Goal: Transaction & Acquisition: Purchase product/service

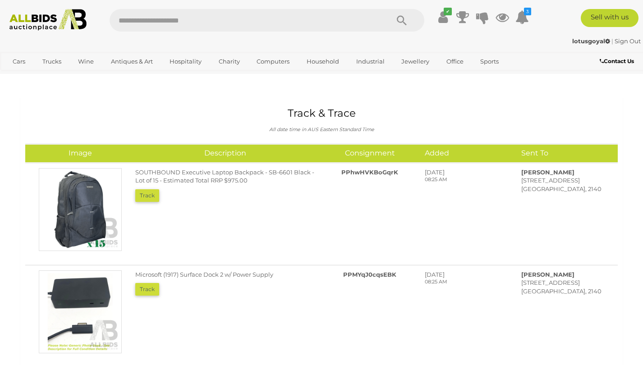
scroll to position [819, 0]
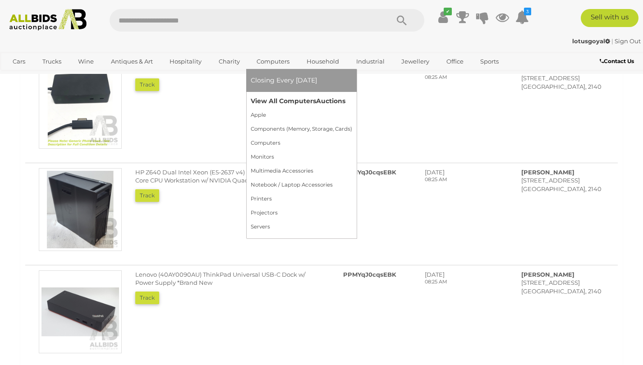
click at [282, 100] on link "View All Computers Auctions" at bounding box center [301, 101] width 101 height 14
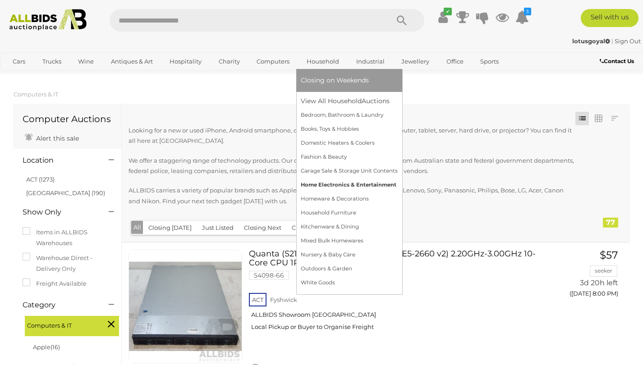
click at [339, 186] on link "Home Electronics & Entertainment" at bounding box center [349, 185] width 97 height 14
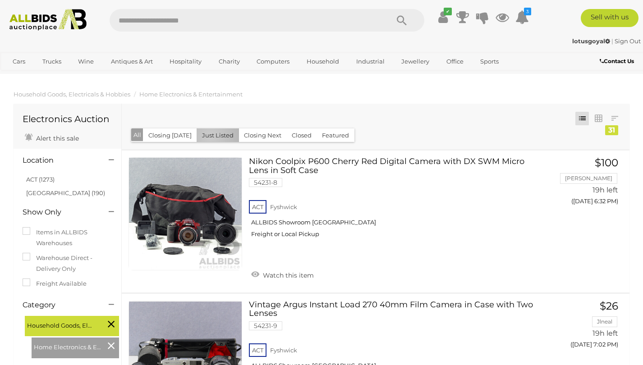
click at [207, 137] on button "Just Listed" at bounding box center [218, 136] width 42 height 14
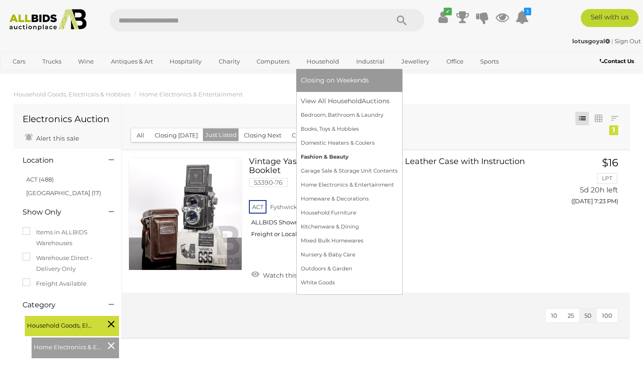
click at [332, 156] on link "Fashion & Beauty" at bounding box center [349, 157] width 97 height 14
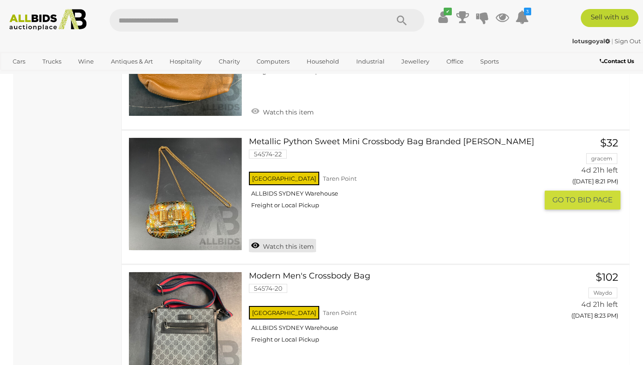
scroll to position [6813, 0]
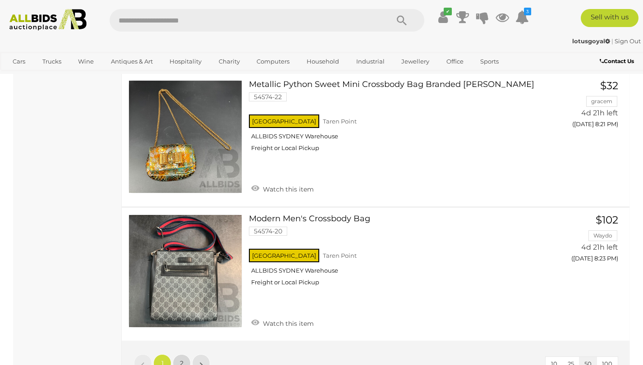
click at [185, 354] on link "2" at bounding box center [182, 363] width 18 height 18
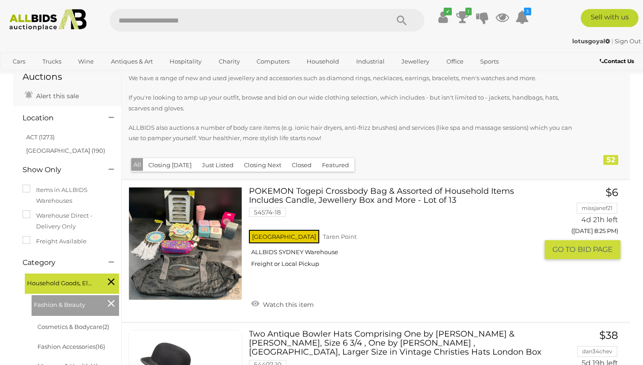
scroll to position [54, 0]
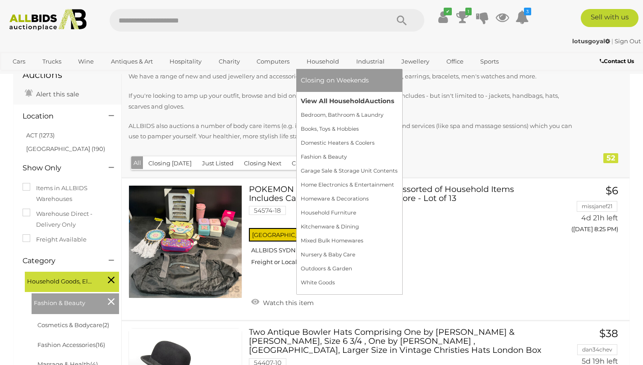
click at [321, 106] on link "View All Household Auctions" at bounding box center [349, 101] width 97 height 14
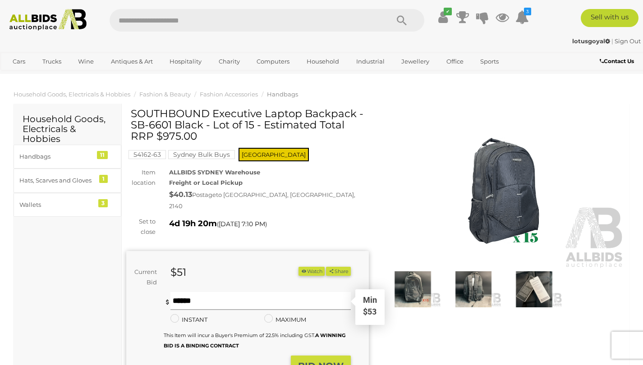
click at [233, 292] on input "text" at bounding box center [260, 301] width 180 height 18
type input "***"
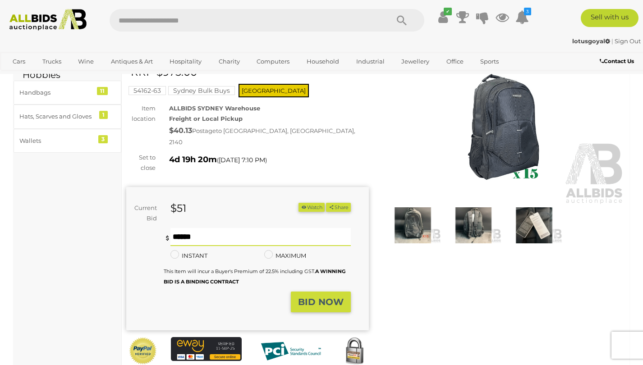
scroll to position [75, 0]
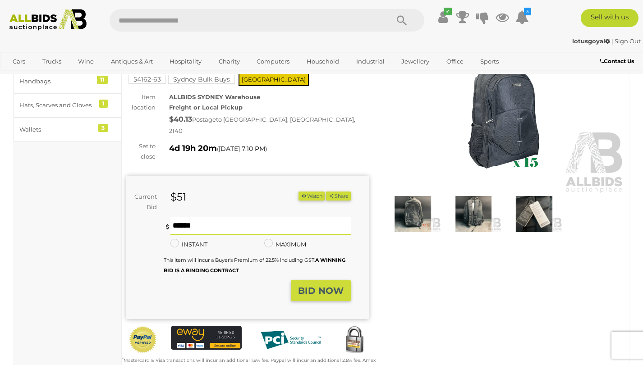
click at [301, 280] on button "BID NOW" at bounding box center [321, 290] width 60 height 21
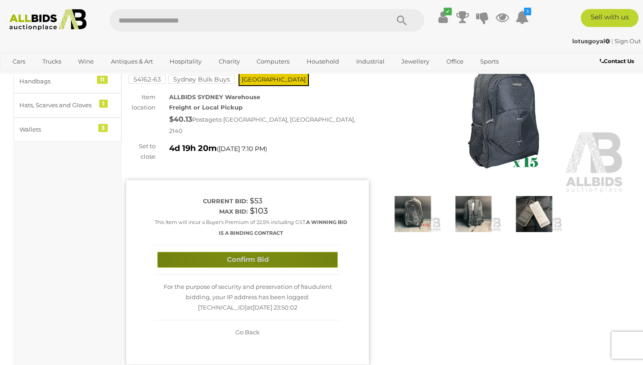
click at [251, 253] on button "Confirm Bid" at bounding box center [247, 260] width 180 height 16
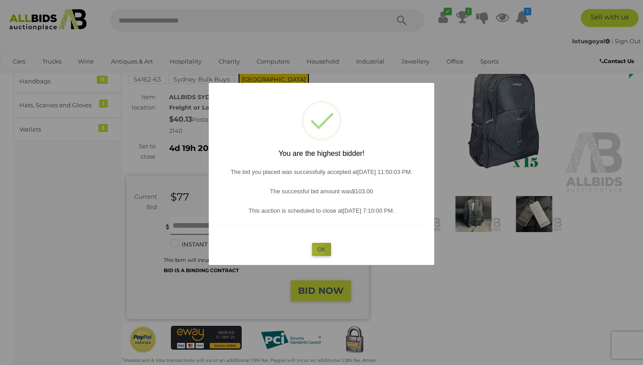
click at [314, 250] on button "OK" at bounding box center [321, 249] width 19 height 13
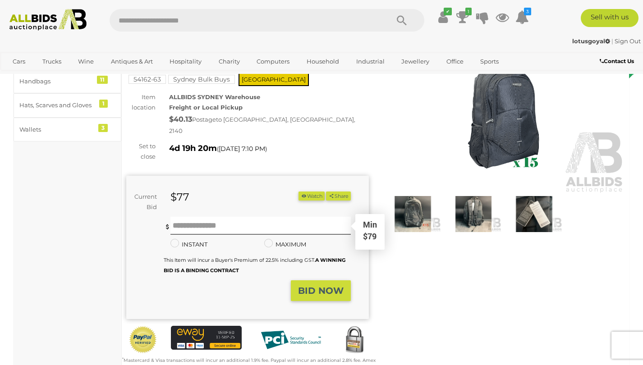
scroll to position [0, 0]
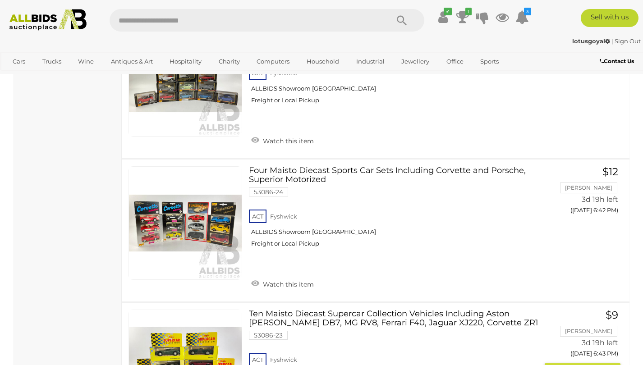
scroll to position [5322, 0]
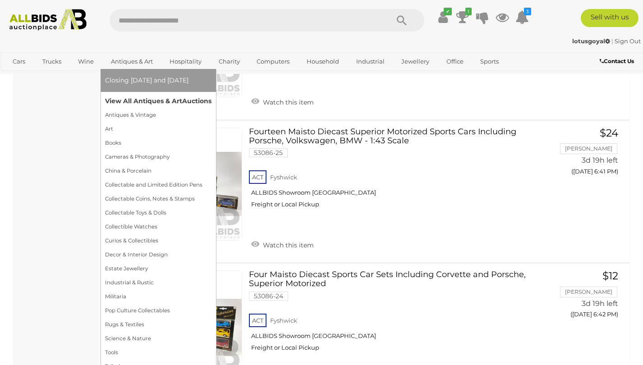
click at [156, 98] on link "View All Antiques & Art Auctions" at bounding box center [158, 101] width 106 height 14
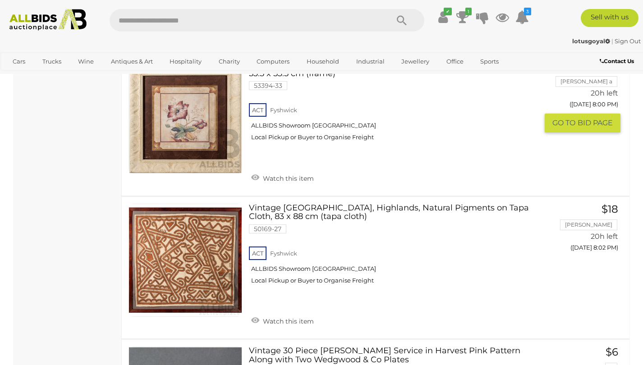
scroll to position [7149, 0]
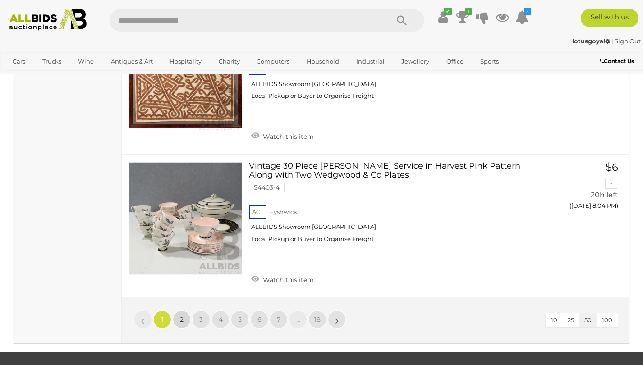
click at [179, 311] on link "2" at bounding box center [182, 320] width 18 height 18
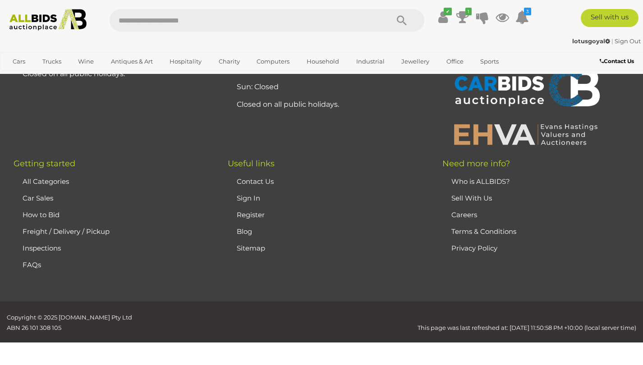
scroll to position [199, 0]
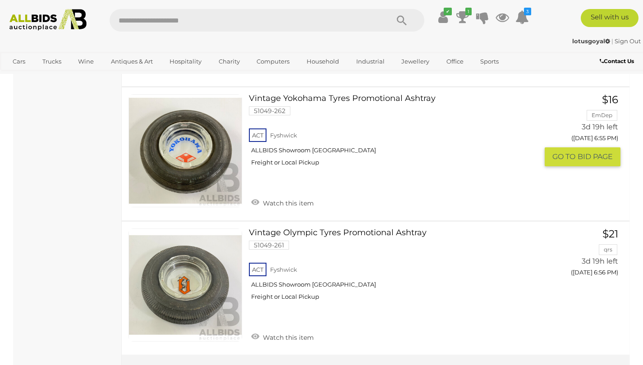
scroll to position [7112, 0]
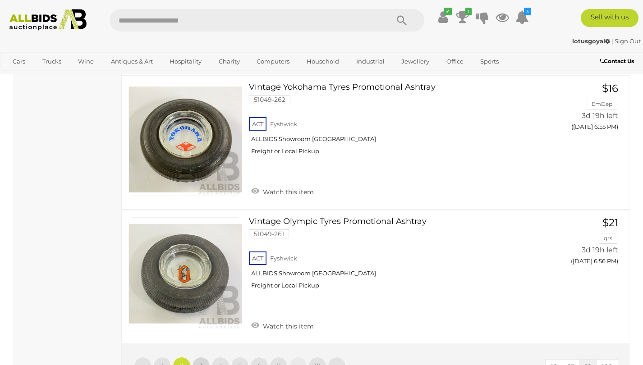
click at [201, 362] on span "3" at bounding box center [201, 366] width 4 height 8
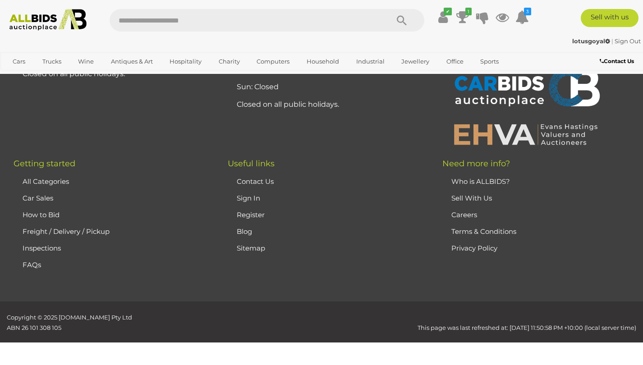
scroll to position [199, 0]
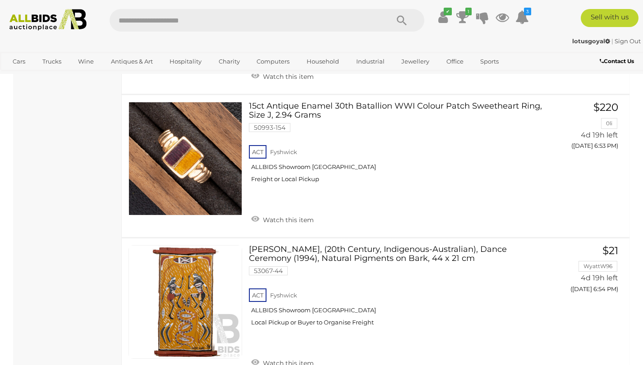
scroll to position [6400, 0]
